Goal: Task Accomplishment & Management: Use online tool/utility

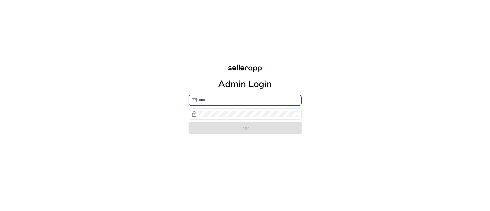
type input "**********"
click button "Login" at bounding box center [245, 127] width 113 height 11
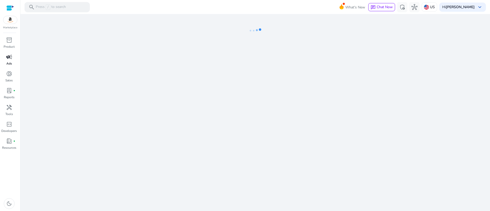
click at [6, 60] on span "campaign" at bounding box center [9, 57] width 6 height 6
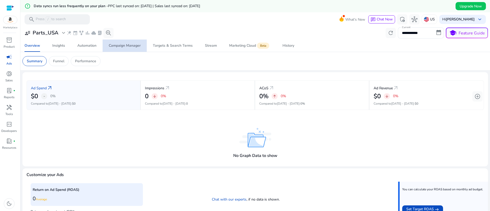
click at [121, 44] on div "Campaign Manager" at bounding box center [125, 46] width 32 height 4
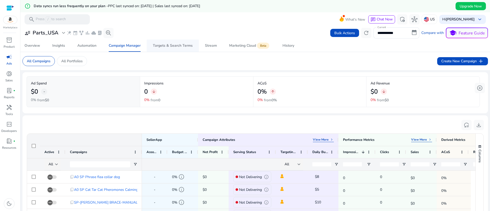
click at [176, 46] on div "Targets & Search Terms" at bounding box center [173, 46] width 40 height 4
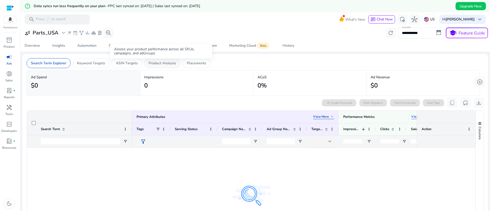
click at [168, 63] on p "Product Analysis" at bounding box center [162, 62] width 28 height 5
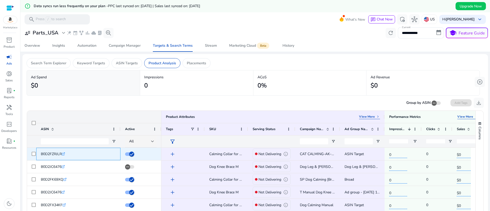
click at [64, 153] on icon ".st0{fill:#2c8af8}" at bounding box center [63, 153] width 3 height 3
